Goal: Check status: Check status

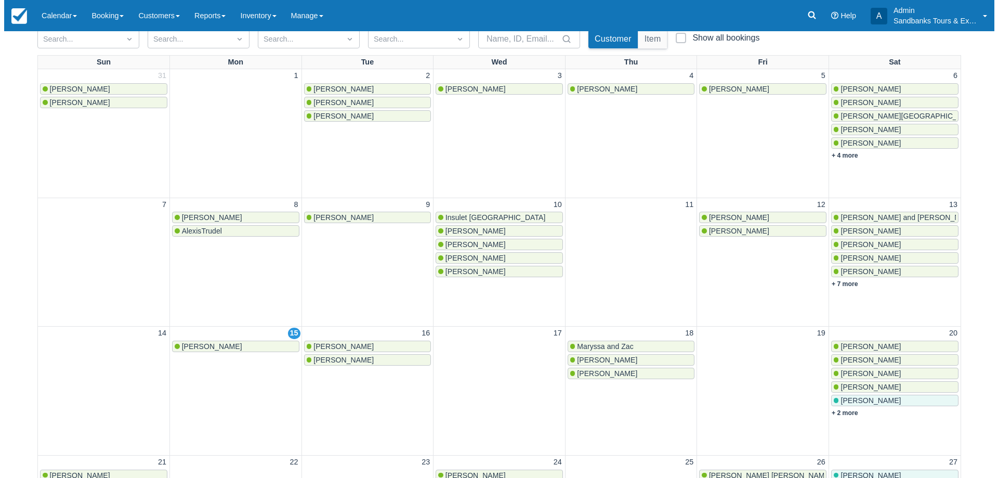
scroll to position [104, 0]
click at [346, 343] on span "Madison Bizzarro" at bounding box center [339, 346] width 60 height 8
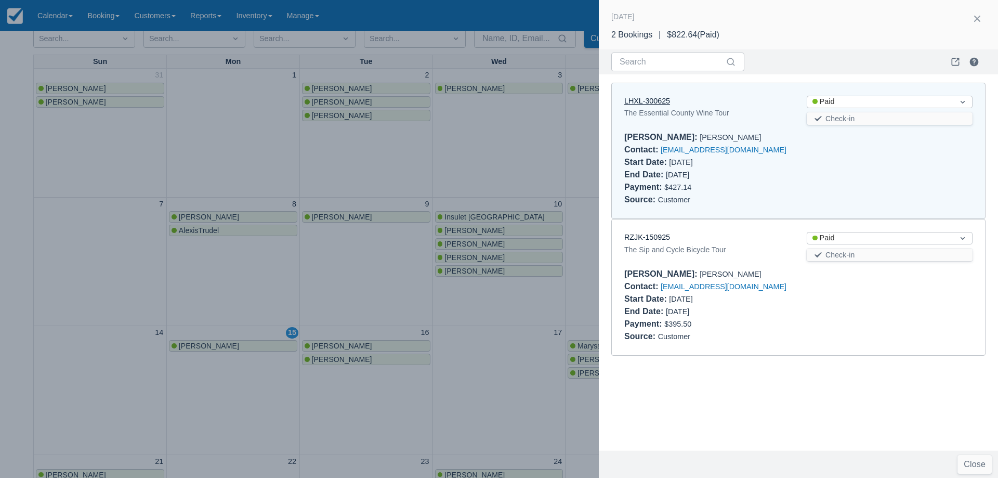
click at [650, 103] on link "LHXL-300625" at bounding box center [647, 101] width 46 height 8
click at [344, 377] on div at bounding box center [499, 239] width 998 height 478
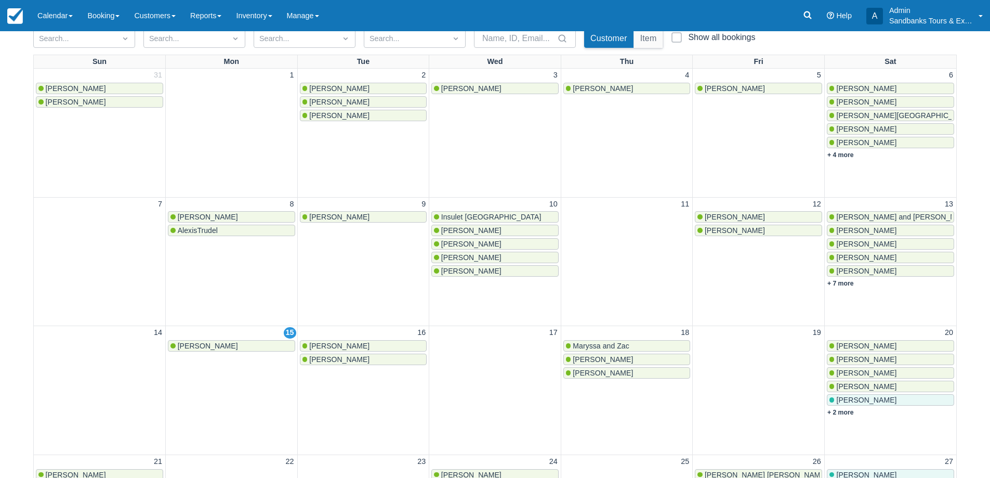
click at [342, 357] on span "[PERSON_NAME]" at bounding box center [339, 359] width 60 height 8
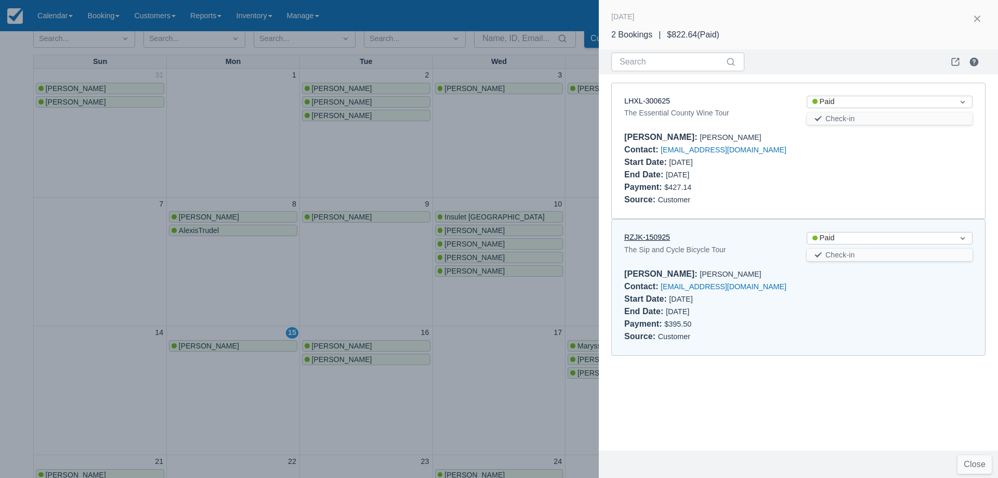
click at [649, 239] on link "RZJK-150925" at bounding box center [647, 237] width 46 height 8
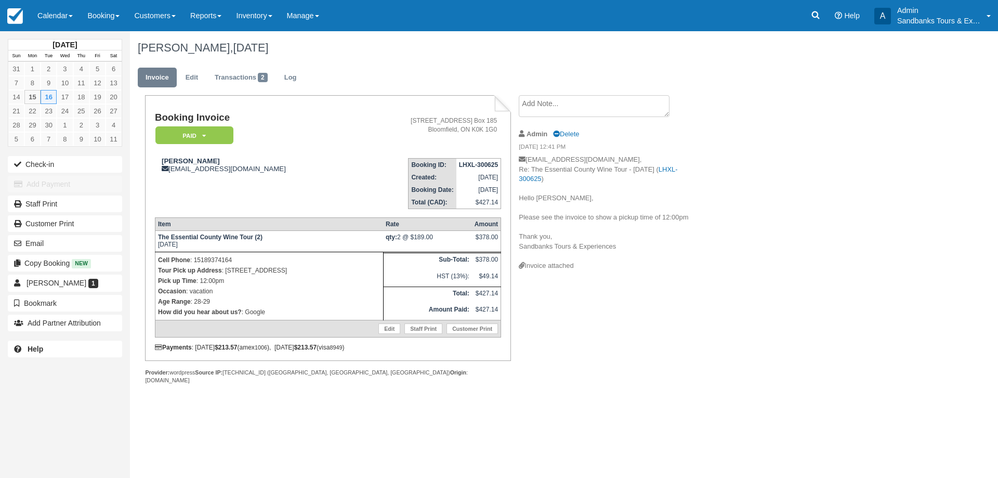
click at [289, 264] on p "Cell Phone : [PHONE_NUMBER]" at bounding box center [269, 260] width 223 height 10
drag, startPoint x: 295, startPoint y: 268, endPoint x: 226, endPoint y: 268, distance: 68.6
click at [226, 268] on p "Tour Pick up Address : [STREET_ADDRESS]" at bounding box center [269, 270] width 223 height 10
copy p "[STREET_ADDRESS]"
click at [302, 265] on p "Tour Pick up Address : [STREET_ADDRESS]" at bounding box center [269, 270] width 223 height 10
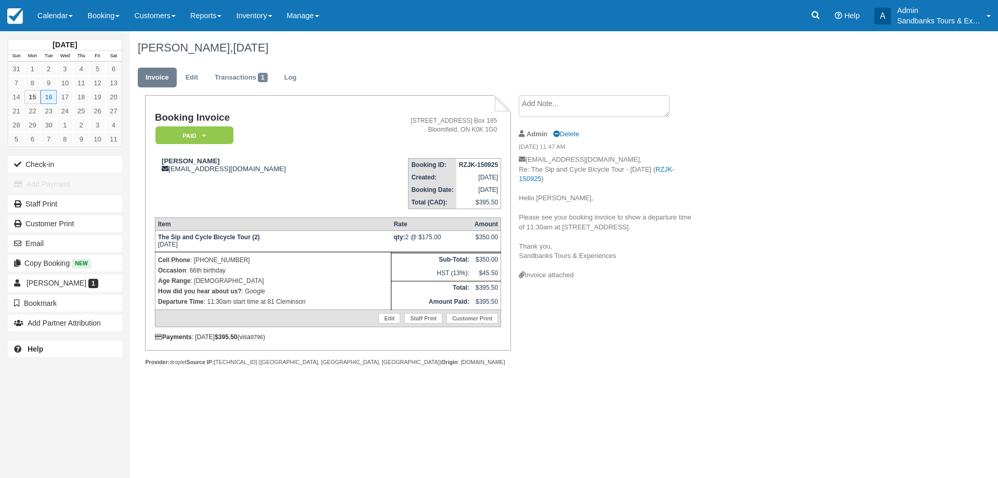
click at [791, 262] on div "[PERSON_NAME], [DATE] Invoice Edit Transactions 1 Log Booking Invoice Paid   Pe…" at bounding box center [504, 209] width 749 height 357
